Goal: Transaction & Acquisition: Purchase product/service

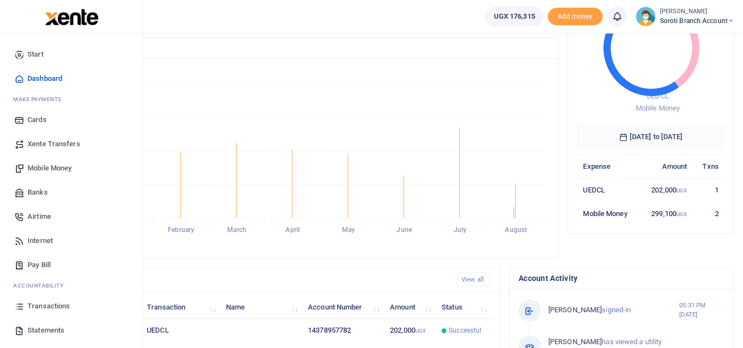
scroll to position [108, 0]
click at [49, 328] on span "Statements" at bounding box center [45, 330] width 37 height 11
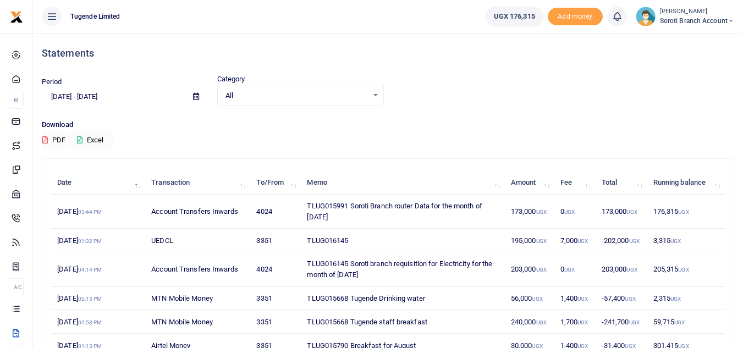
click at [92, 209] on td "14th Aug 2025 03:44 PM" at bounding box center [98, 212] width 94 height 34
click at [329, 209] on td "TLUG015991 Soroti Branch router Data for the month of August 2025" at bounding box center [402, 212] width 203 height 34
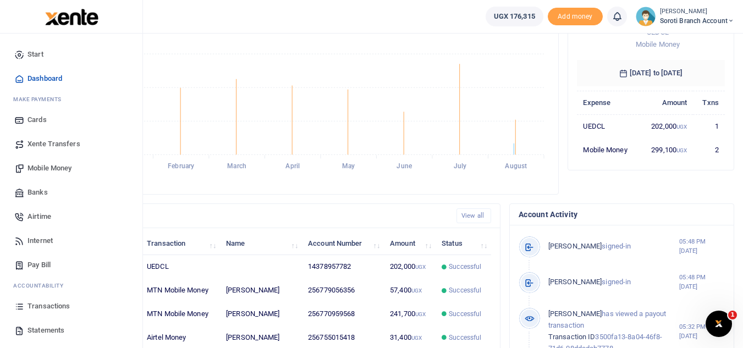
click at [51, 170] on span "Mobile Money" at bounding box center [49, 168] width 44 height 11
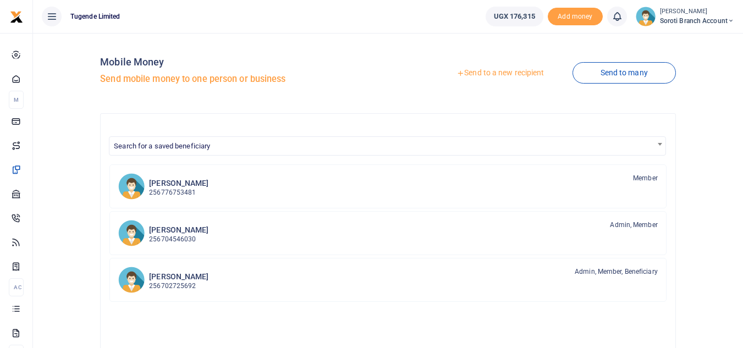
click at [512, 77] on link "Send to a new recipient" at bounding box center [499, 73] width 143 height 20
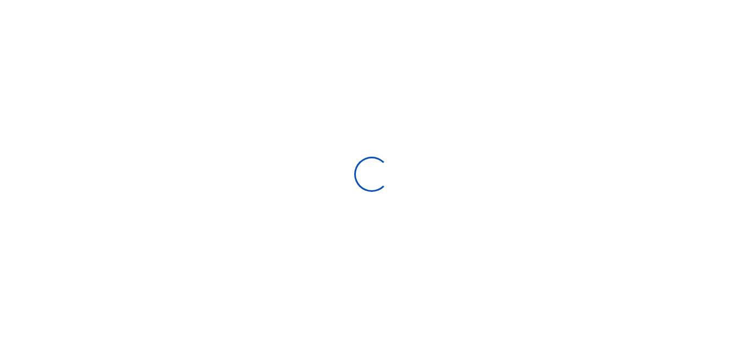
select select "Loading bundles"
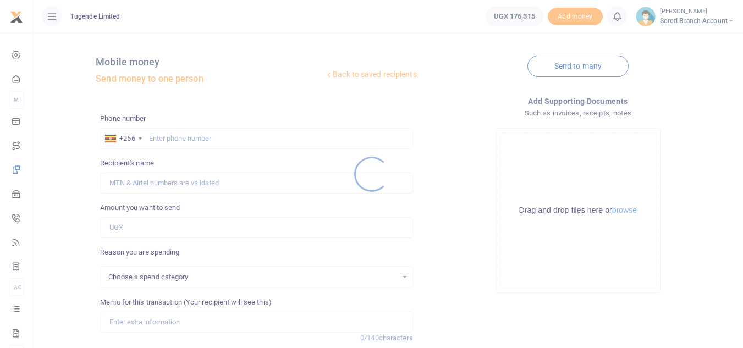
select select
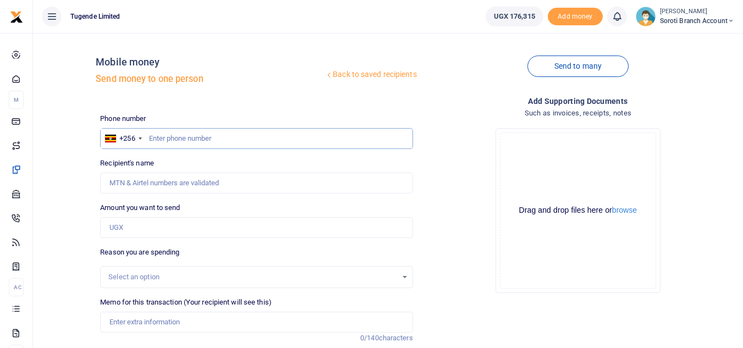
click at [184, 134] on input "text" at bounding box center [256, 138] width 312 height 21
click at [171, 137] on input "77371235" at bounding box center [256, 138] width 312 height 21
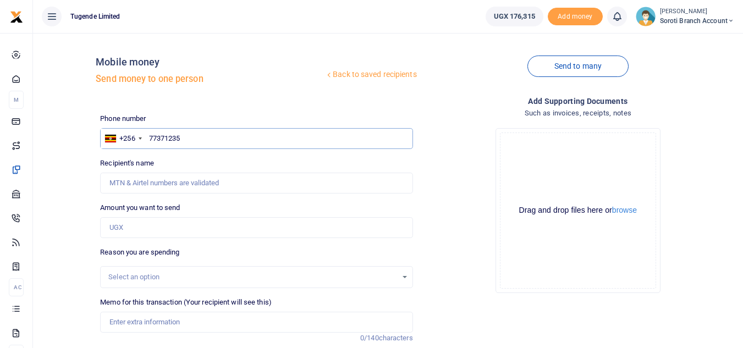
type input "773719235"
type input "[PERSON_NAME]"
type input "773719235"
click at [167, 223] on input "Amount you want to send" at bounding box center [256, 227] width 312 height 21
type input "170,000"
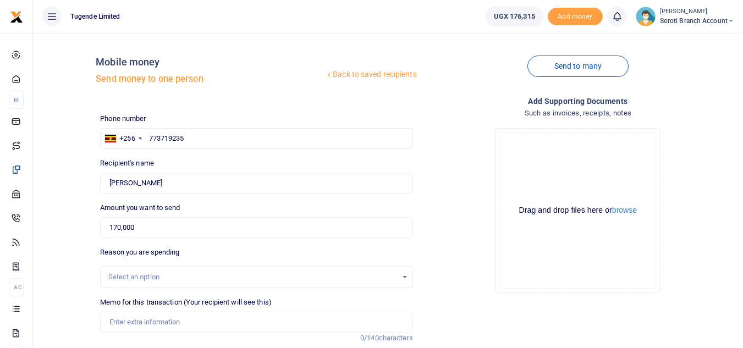
click at [148, 280] on div "Select an option" at bounding box center [252, 277] width 288 height 11
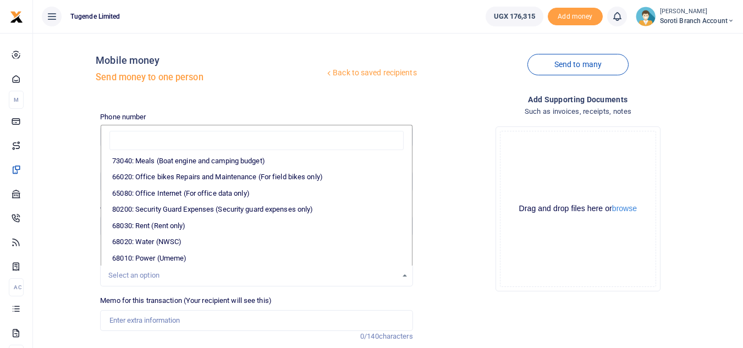
scroll to position [148, 0]
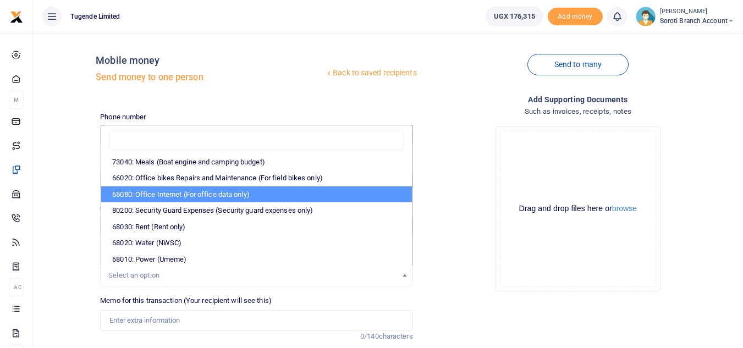
click at [225, 196] on li "65080: Office Internet (For office data only)" at bounding box center [256, 194] width 310 height 16
select select "35"
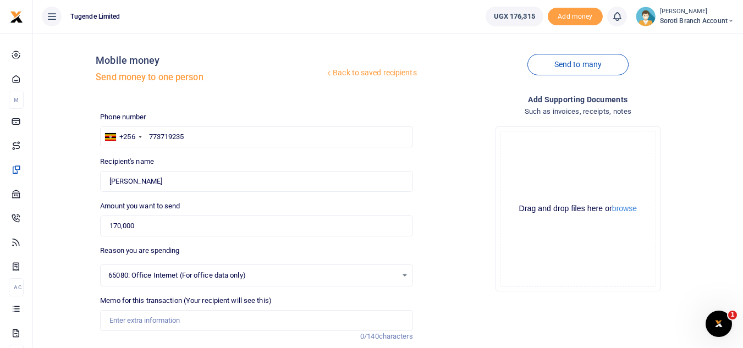
scroll to position [0, 0]
click at [173, 315] on input "Memo for this transaction (Your recipient will see this)" at bounding box center [256, 320] width 312 height 21
paste input "TLUG-015991"
click at [128, 320] on input "TLUG-015991" at bounding box center [256, 320] width 312 height 21
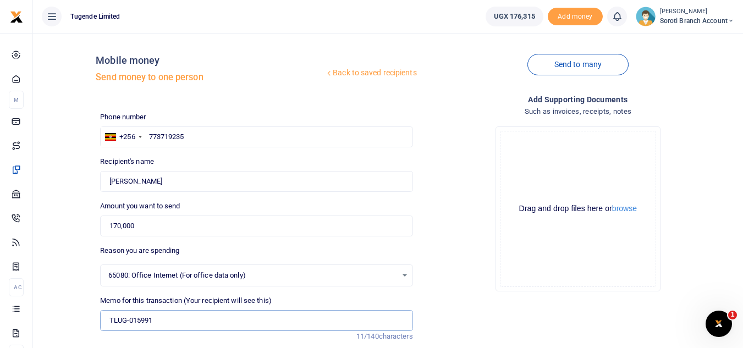
click at [128, 320] on input "TLUG-015991" at bounding box center [256, 320] width 312 height 21
click at [167, 319] on input "TLUG015991" at bounding box center [256, 320] width 312 height 21
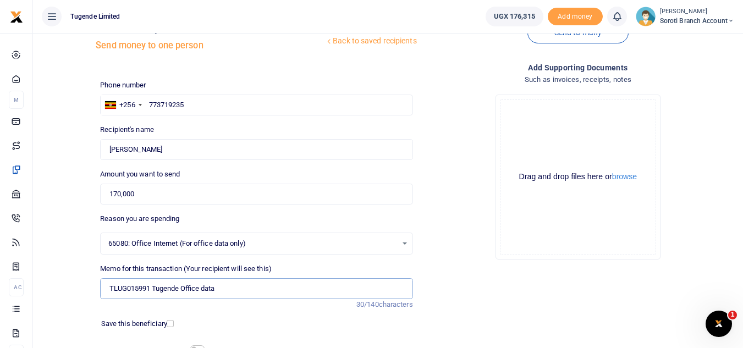
scroll to position [86, 0]
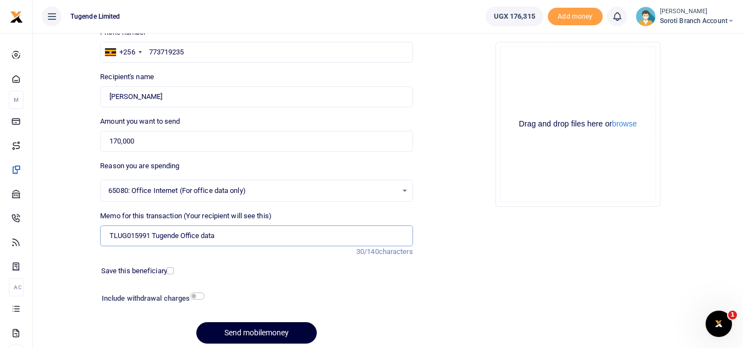
type input "TLUG015991 Tugende Office data"
click at [264, 336] on button "Send mobilemoney" at bounding box center [256, 332] width 120 height 21
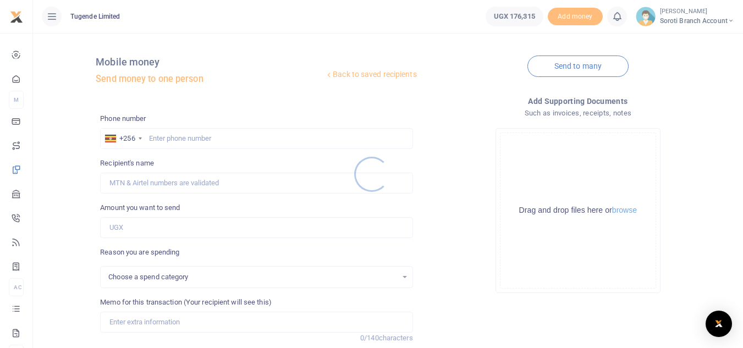
select select
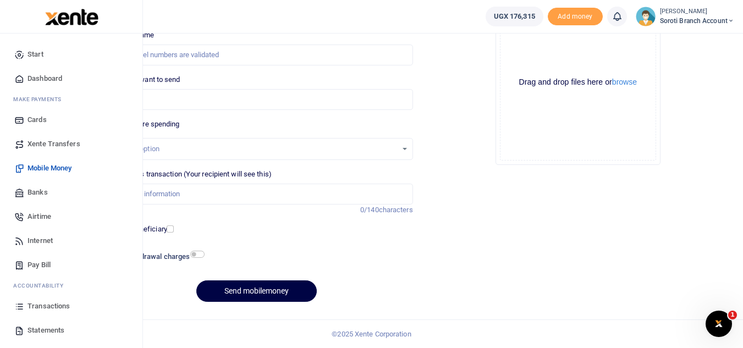
click at [54, 278] on li "Ac countability" at bounding box center [71, 285] width 125 height 17
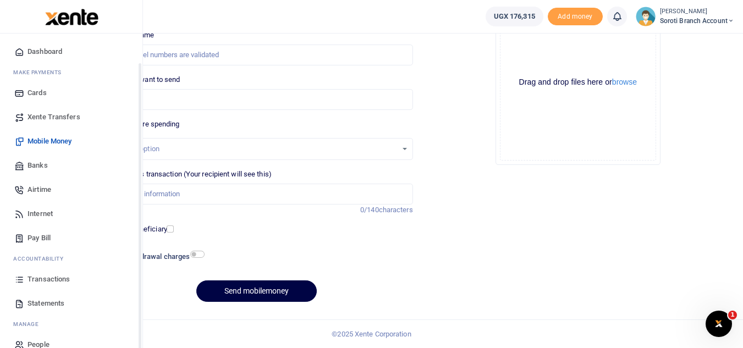
scroll to position [33, 0]
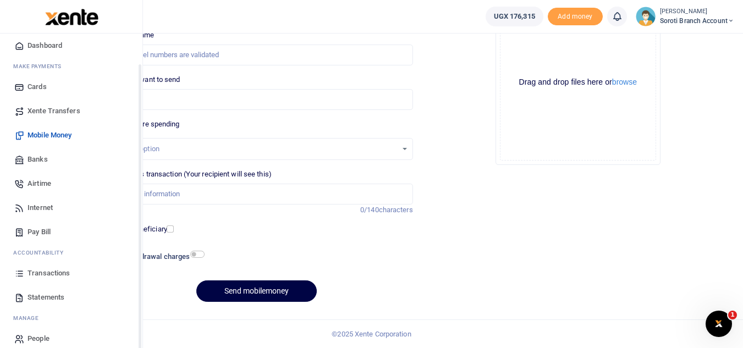
click at [42, 273] on span "Transactions" at bounding box center [48, 273] width 42 height 11
